Goal: Information Seeking & Learning: Learn about a topic

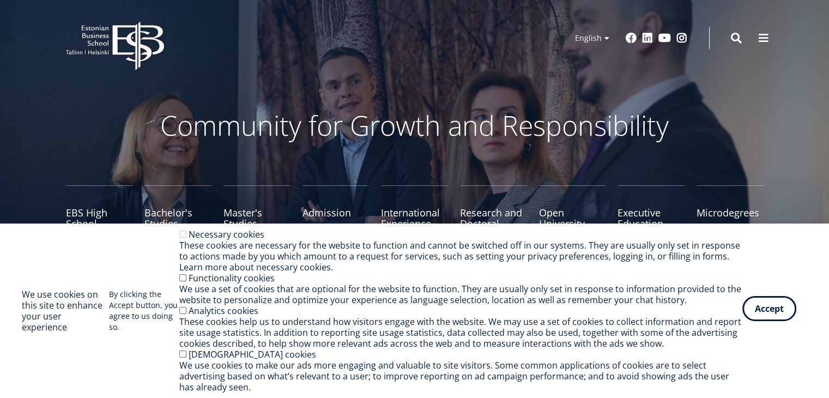
click at [752, 312] on button "Accept" at bounding box center [769, 308] width 54 height 25
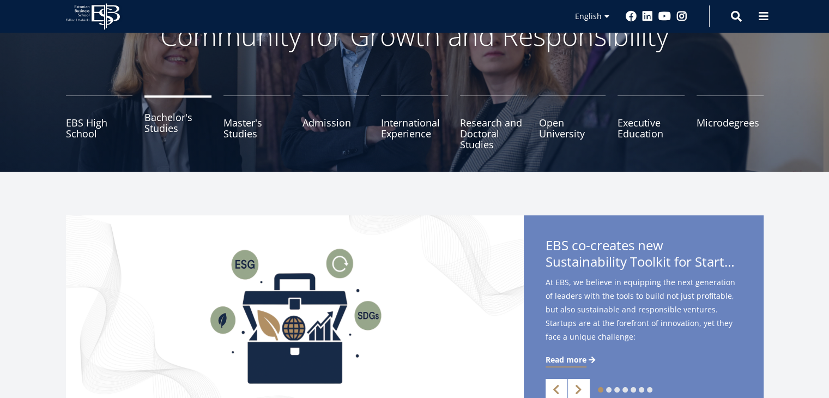
scroll to position [109, 0]
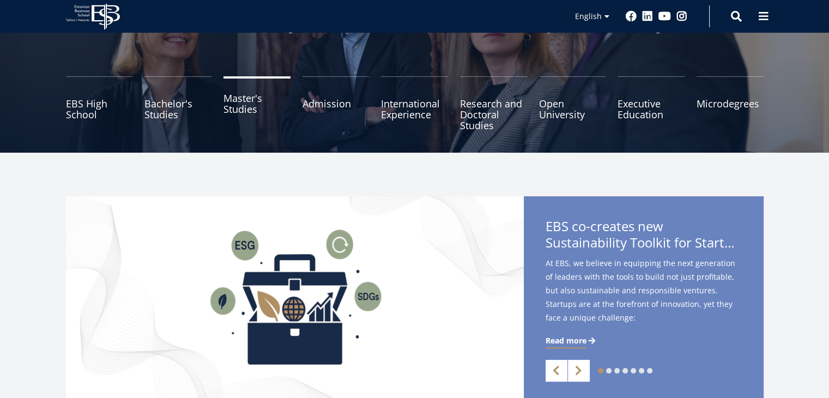
click at [231, 101] on link "Master's Studies" at bounding box center [256, 103] width 67 height 54
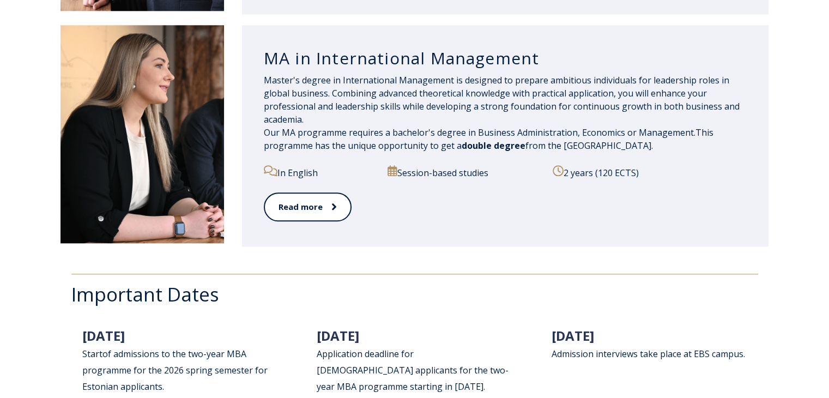
scroll to position [1308, 0]
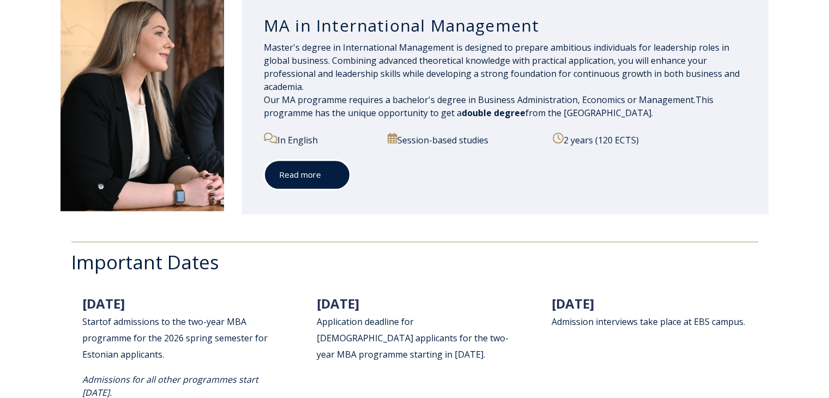
click at [330, 175] on icon at bounding box center [332, 174] width 4 height 7
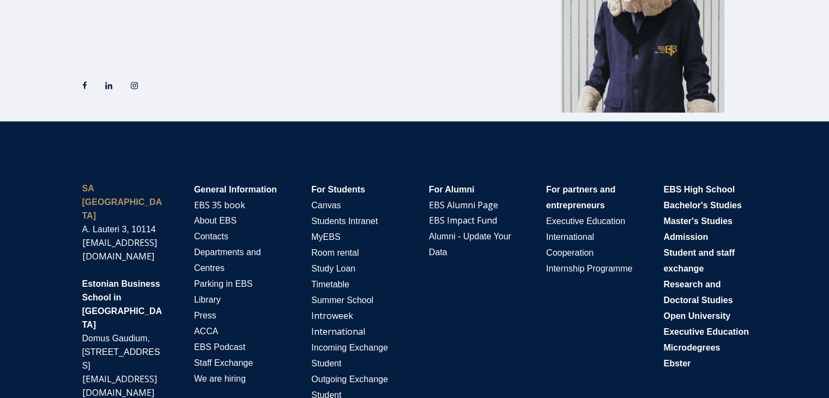
scroll to position [2193, 0]
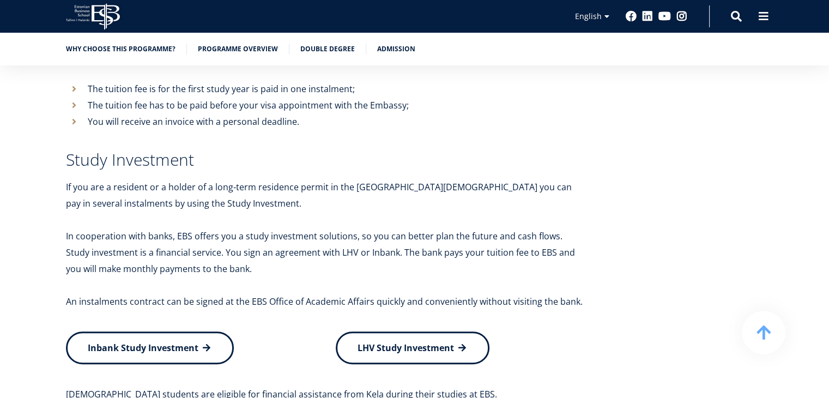
scroll to position [4413, 0]
